Goal: Task Accomplishment & Management: Complete application form

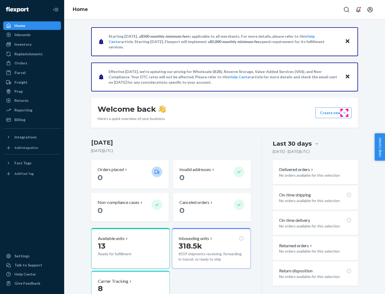
click at [344, 113] on button "Create new Create new inbound Create new order Create new product" at bounding box center [334, 113] width 36 height 11
click at [32, 35] on div "Inbounds" at bounding box center [32, 34] width 57 height 7
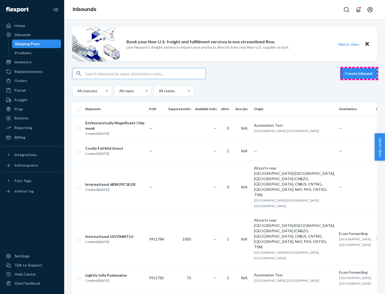
click at [359, 74] on button "Create inbound" at bounding box center [358, 73] width 37 height 11
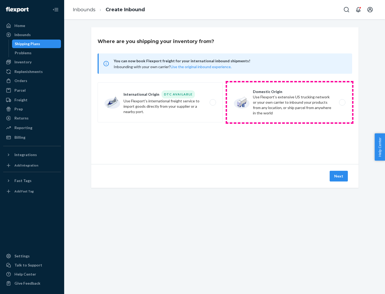
click at [290, 102] on label "Domestic Origin Use Flexport’s extensive US trucking network or your own carrie…" at bounding box center [289, 102] width 125 height 40
click at [342, 102] on input "Domestic Origin Use Flexport’s extensive US trucking network or your own carrie…" at bounding box center [343, 102] width 3 height 3
radio input "true"
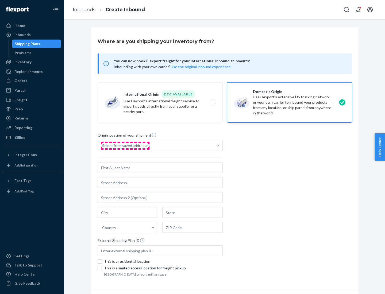
click at [125, 146] on div "Select from saved addresses" at bounding box center [126, 145] width 48 height 5
click at [103, 146] on input "Select from saved addresses" at bounding box center [102, 145] width 1 height 5
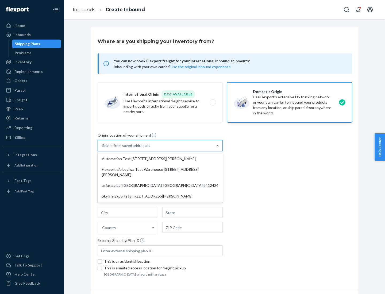
scroll to position [2, 0]
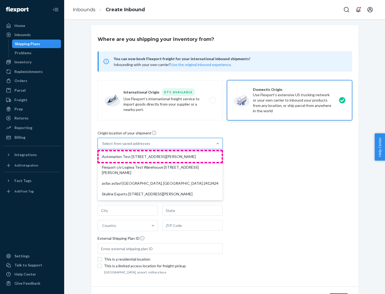
click at [160, 157] on div "Automation Test [STREET_ADDRESS][PERSON_NAME]" at bounding box center [160, 156] width 123 height 11
click at [103, 146] on input "option Automation Test [STREET_ADDRESS][PERSON_NAME] focused, 1 of 4. 4 results…" at bounding box center [102, 143] width 1 height 5
type input "Automation Test"
type input "9th Floor"
type input "[GEOGRAPHIC_DATA]"
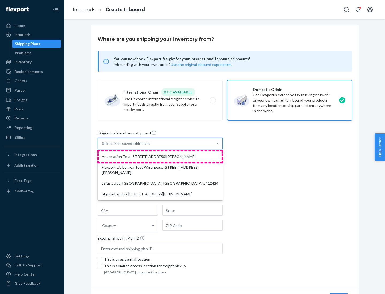
type input "CA"
type input "94104"
type input "[STREET_ADDRESS][PERSON_NAME]"
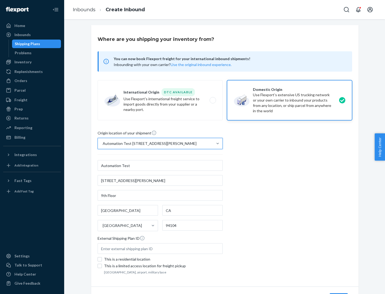
scroll to position [31, 0]
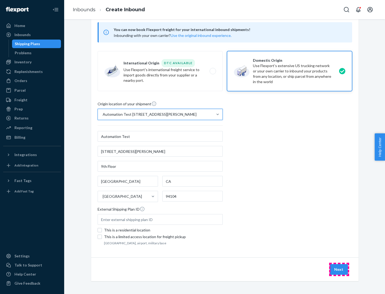
click at [339, 270] on button "Next" at bounding box center [339, 269] width 18 height 11
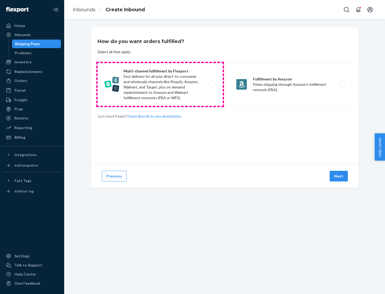
click at [160, 85] on label "Multi-channel fulfillment by Flexport Fast delivery for all your direct-to-cons…" at bounding box center [160, 84] width 125 height 43
click at [213, 85] on input "Multi-channel fulfillment by Flexport Fast delivery for all your direct-to-cons…" at bounding box center [214, 84] width 3 height 3
radio input "true"
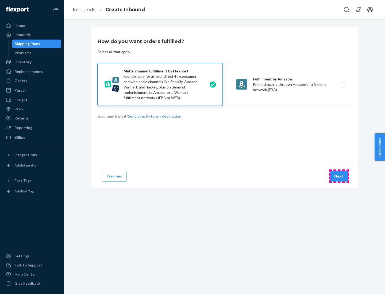
click at [339, 176] on button "Next" at bounding box center [339, 176] width 18 height 11
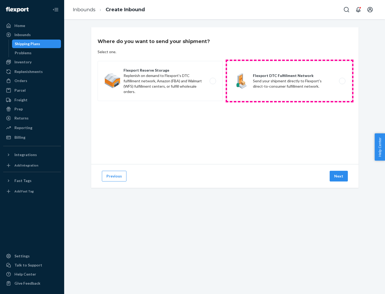
click at [290, 81] on label "Flexport DTC Fulfillment Network Send your shipment directly to Flexport's dire…" at bounding box center [289, 81] width 125 height 40
click at [342, 81] on input "Flexport DTC Fulfillment Network Send your shipment directly to Flexport's dire…" at bounding box center [343, 80] width 3 height 3
radio input "true"
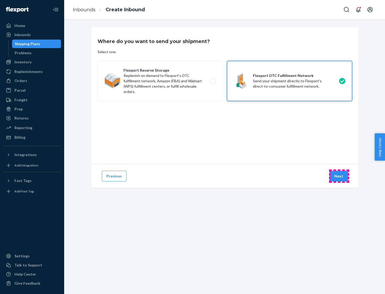
click at [339, 176] on button "Next" at bounding box center [339, 176] width 18 height 11
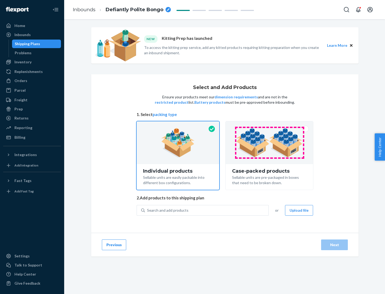
click at [270, 143] on img at bounding box center [269, 142] width 67 height 29
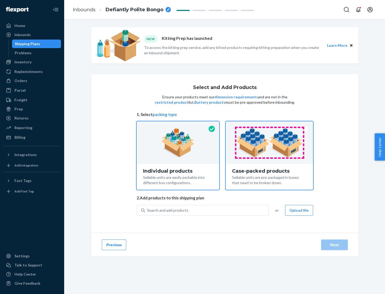
click at [270, 125] on input "Case-packed products Sellable units are pre-packaged in boxes that need to be b…" at bounding box center [269, 122] width 3 height 3
radio input "true"
radio input "false"
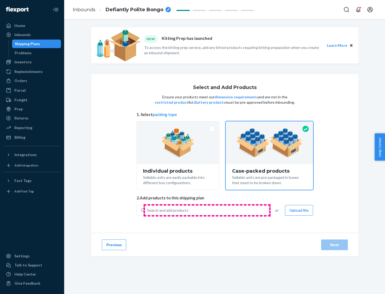
click at [207, 210] on div "Search and add products" at bounding box center [207, 211] width 124 height 10
click at [148, 210] on input "Search and add products" at bounding box center [147, 210] width 1 height 5
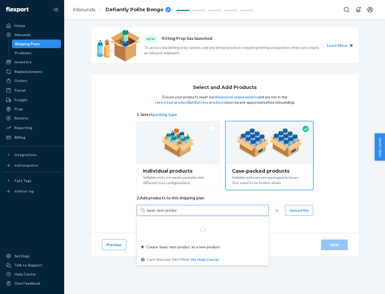
type input "basic-test-product-1"
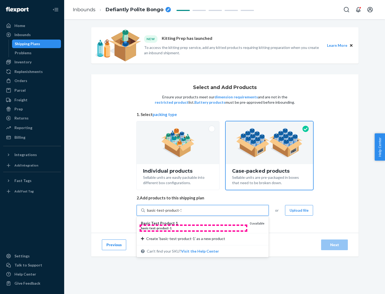
click at [193, 228] on div "basic - test - product - 1" at bounding box center [193, 228] width 105 height 5
click at [181, 213] on input "basic-test-product-1" at bounding box center [164, 210] width 34 height 5
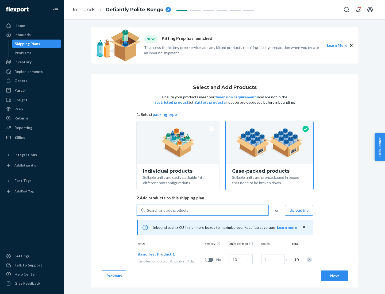
scroll to position [19, 0]
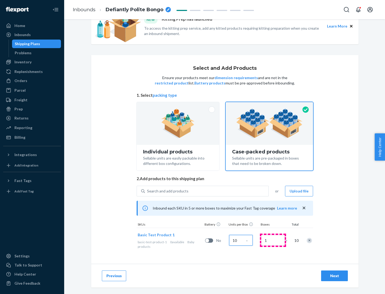
type input "10"
type input "7"
click at [335, 276] on div "Next" at bounding box center [335, 275] width 18 height 5
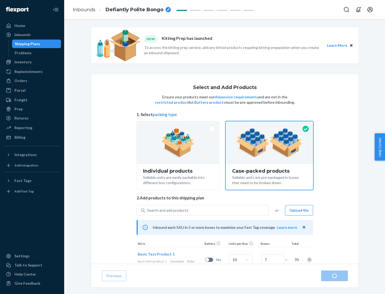
radio input "true"
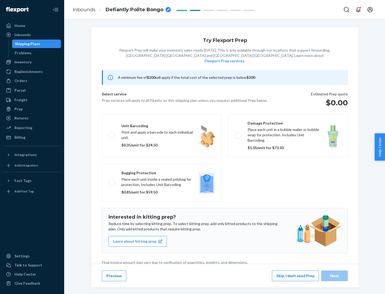
scroll to position [1, 0]
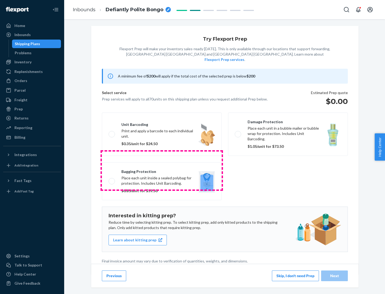
click at [162, 170] on label "Bagging protection Place each unit inside a sealed polybag for protection. Incl…" at bounding box center [162, 181] width 120 height 38
click at [112, 179] on input "Bagging protection Place each unit inside a sealed polybag for protection. Incl…" at bounding box center [110, 180] width 3 height 3
checkbox input "true"
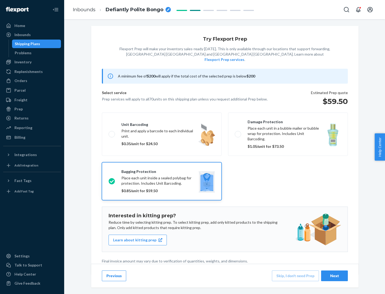
click at [335, 276] on div "Next" at bounding box center [335, 275] width 18 height 5
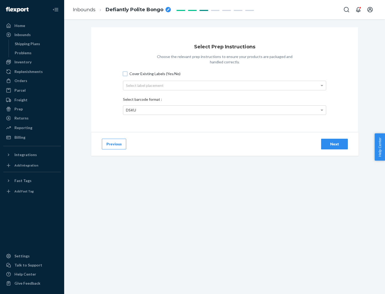
click at [125, 74] on input "Cover Existing Labels (Yes/No)" at bounding box center [125, 74] width 4 height 4
checkbox input "true"
click at [225, 85] on div "Select label placement" at bounding box center [224, 85] width 203 height 9
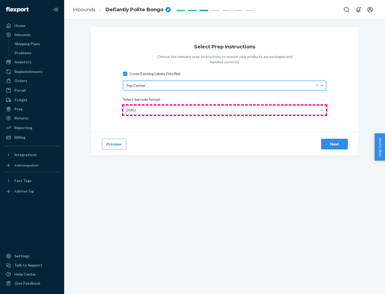
click at [225, 110] on div "DSKU" at bounding box center [224, 110] width 203 height 9
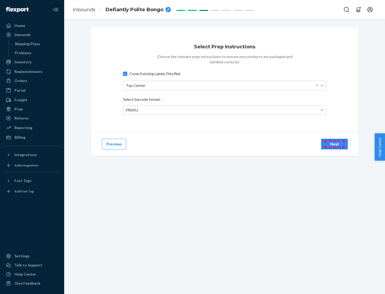
click at [335, 144] on div "Next" at bounding box center [335, 143] width 18 height 5
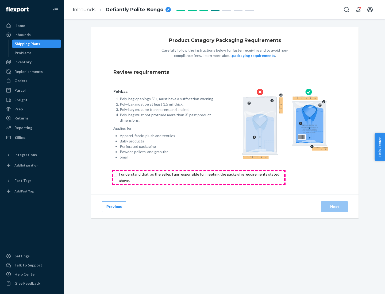
click at [199, 177] on input "checkbox" at bounding box center [202, 177] width 178 height 13
checkbox input "true"
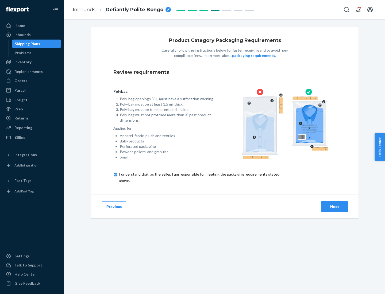
click at [335, 206] on div "Next" at bounding box center [335, 206] width 18 height 5
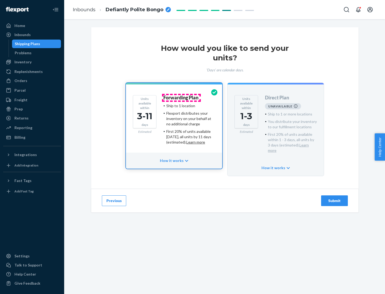
click at [181, 98] on h4 "Forwarding Plan" at bounding box center [180, 97] width 35 height 5
click at [335, 198] on div "Submit" at bounding box center [335, 200] width 18 height 5
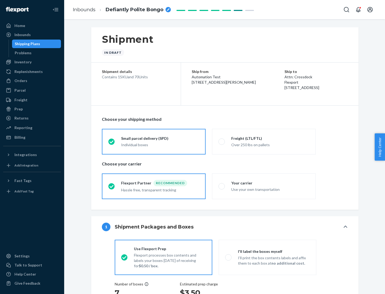
radio input "true"
radio input "false"
radio input "true"
radio input "false"
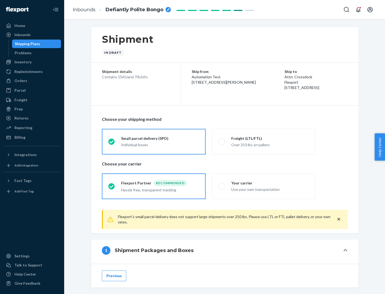
click at [264, 141] on div "Over 250 lbs on pallets" at bounding box center [270, 144] width 78 height 6
click at [222, 141] on input "Freight (LTL/FTL) Over 250 lbs on pallets" at bounding box center [219, 141] width 3 height 3
radio input "true"
radio input "false"
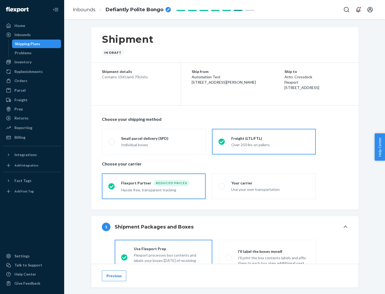
scroll to position [30, 0]
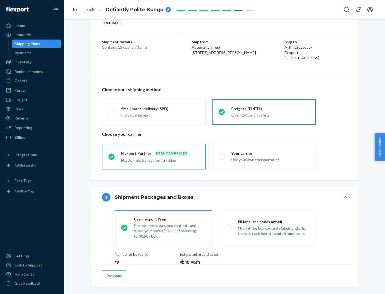
click at [264, 156] on div "Use your own transportation" at bounding box center [270, 159] width 78 height 6
click at [222, 156] on input "Your carrier Use your own transportation" at bounding box center [219, 156] width 3 height 3
radio input "true"
radio input "false"
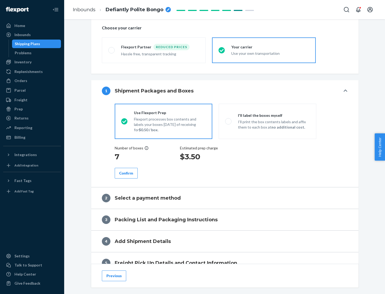
scroll to position [101, 0]
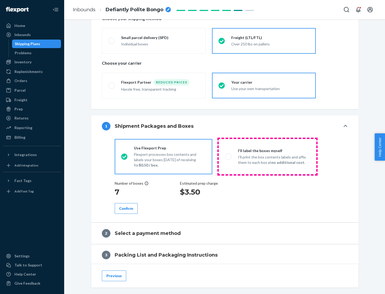
click at [267, 156] on p "I’ll print the box contents labels and affix them to each box at no additional …" at bounding box center [274, 160] width 72 height 11
click at [229, 156] on input "I'll label the boxes myself I’ll print the box contents labels and affix them t…" at bounding box center [226, 156] width 3 height 3
radio input "true"
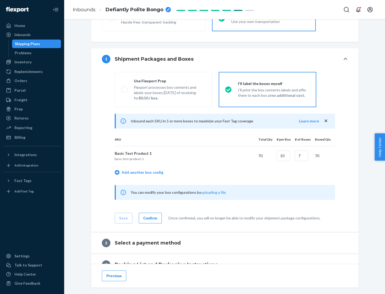
scroll to position [92, 0]
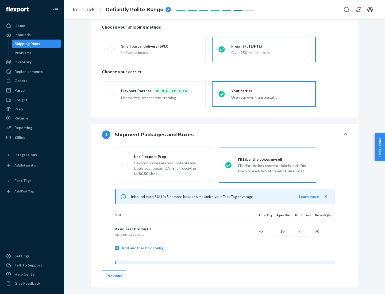
click at [170, 156] on div "Use Flexport Prep" at bounding box center [170, 156] width 72 height 5
click at [125, 163] on input "Use Flexport Prep Flexport processes box contents and labels your boxes [DATE] …" at bounding box center [122, 164] width 3 height 3
radio input "true"
radio input "false"
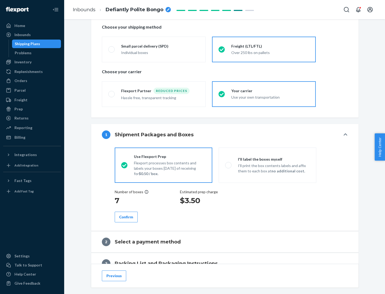
scroll to position [153, 0]
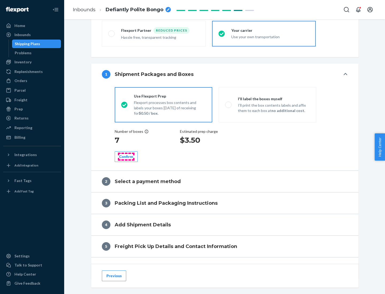
click at [126, 156] on div "Confirm" at bounding box center [126, 156] width 14 height 5
radio input "false"
